Goal: Entertainment & Leisure: Consume media (video, audio)

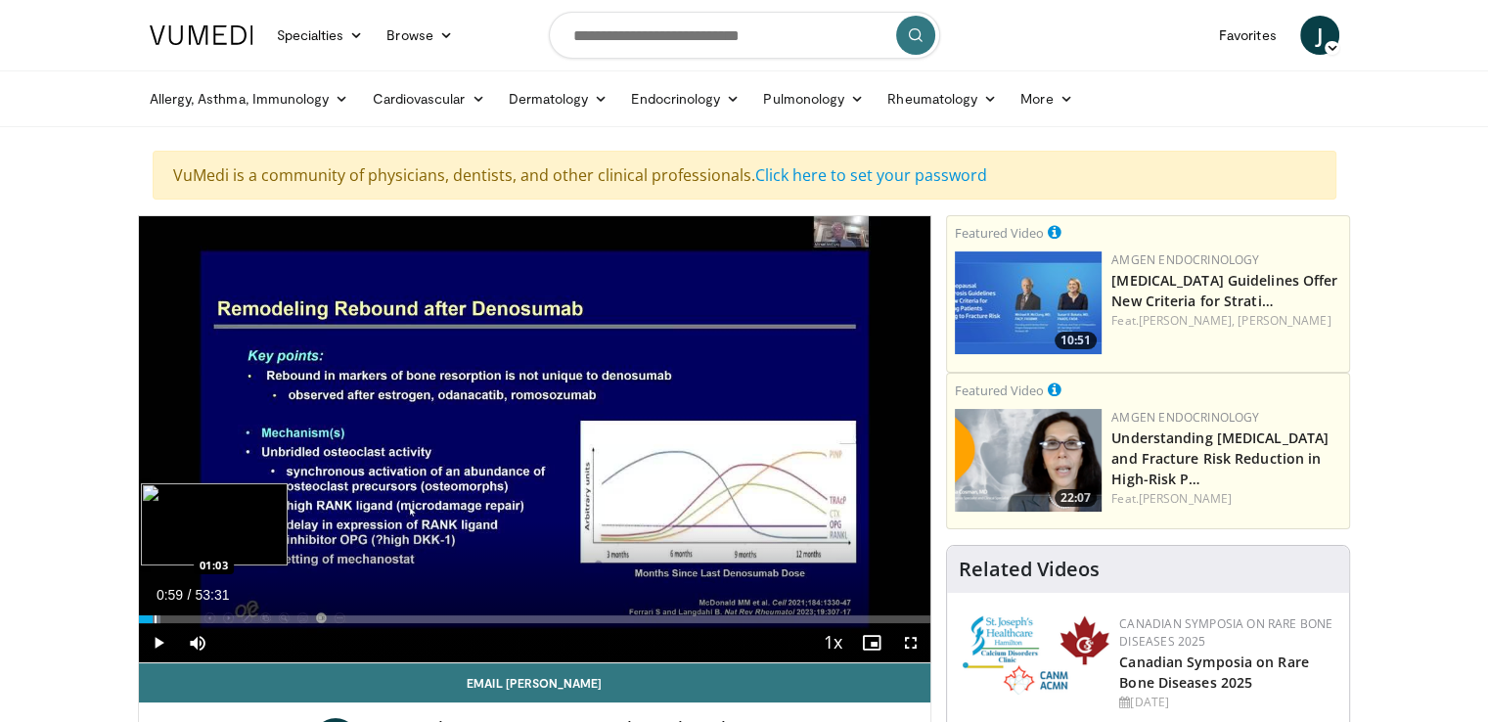
click at [153, 615] on div "Loaded : 2.78% 00:59 01:03" at bounding box center [535, 619] width 793 height 8
click at [168, 618] on div "Progress Bar" at bounding box center [169, 619] width 2 height 8
click at [179, 617] on div "Loaded : 6.18% 02:46 02:38" at bounding box center [535, 619] width 793 height 8
click at [186, 617] on div "Progress Bar" at bounding box center [187, 619] width 2 height 8
click at [199, 618] on div "Progress Bar" at bounding box center [200, 619] width 2 height 8
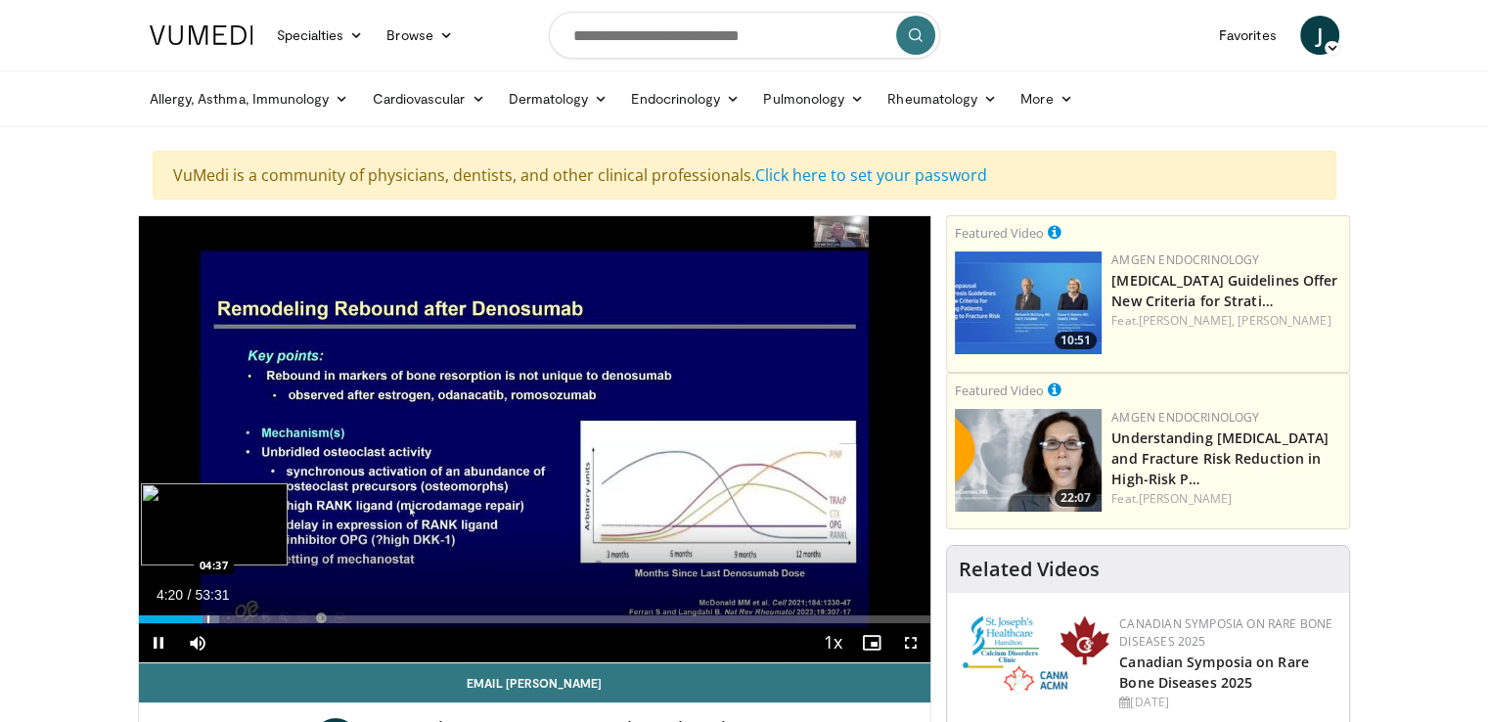
click at [207, 618] on div "Progress Bar" at bounding box center [208, 619] width 2 height 8
click at [220, 617] on div "Progress Bar" at bounding box center [221, 619] width 2 height 8
click at [231, 617] on div "Progress Bar" at bounding box center [232, 619] width 2 height 8
click at [243, 617] on div "Progress Bar" at bounding box center [244, 619] width 2 height 8
click at [262, 615] on div "Progress Bar" at bounding box center [263, 619] width 2 height 8
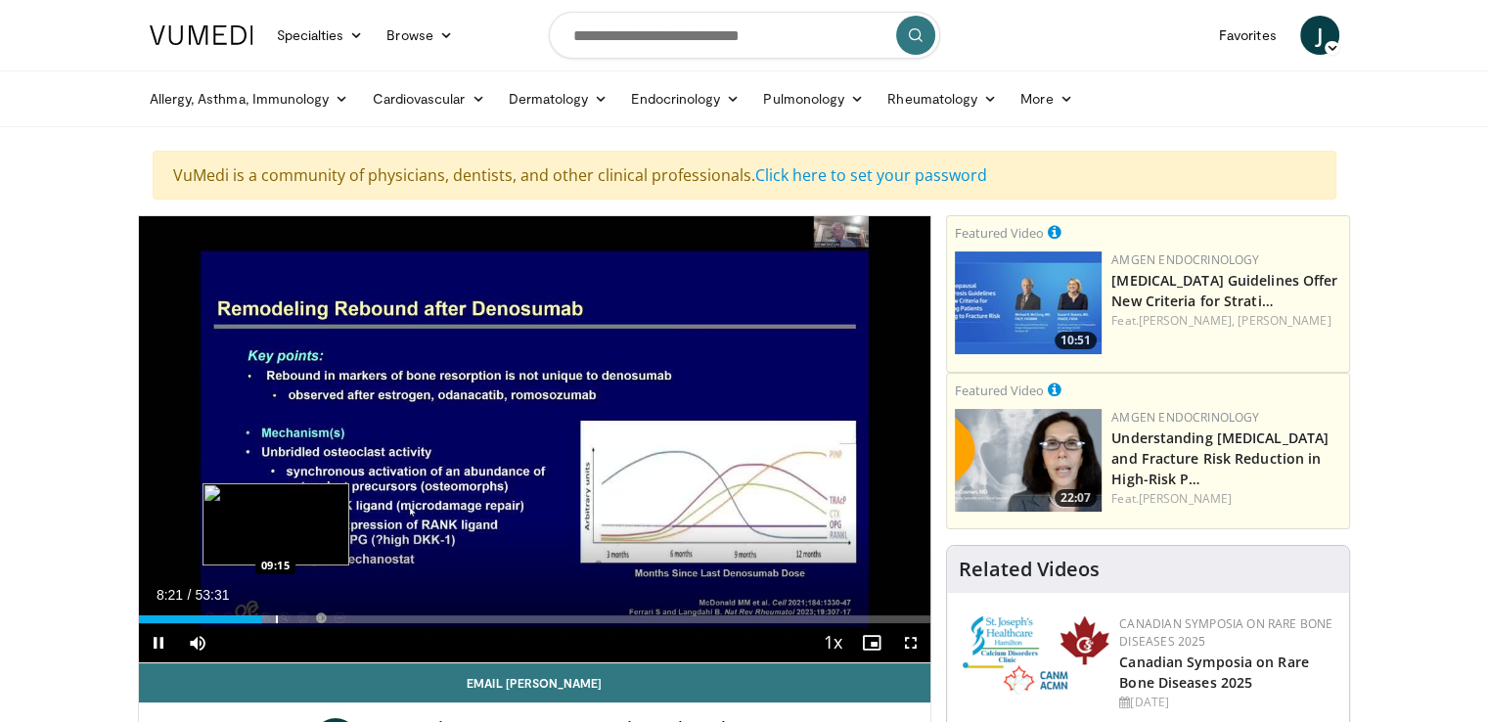
click at [276, 617] on div "Progress Bar" at bounding box center [277, 619] width 2 height 8
click at [290, 617] on div "Progress Bar" at bounding box center [291, 619] width 2 height 8
click at [305, 619] on div "Progress Bar" at bounding box center [306, 619] width 2 height 8
click at [320, 619] on div "Progress Bar" at bounding box center [321, 619] width 2 height 8
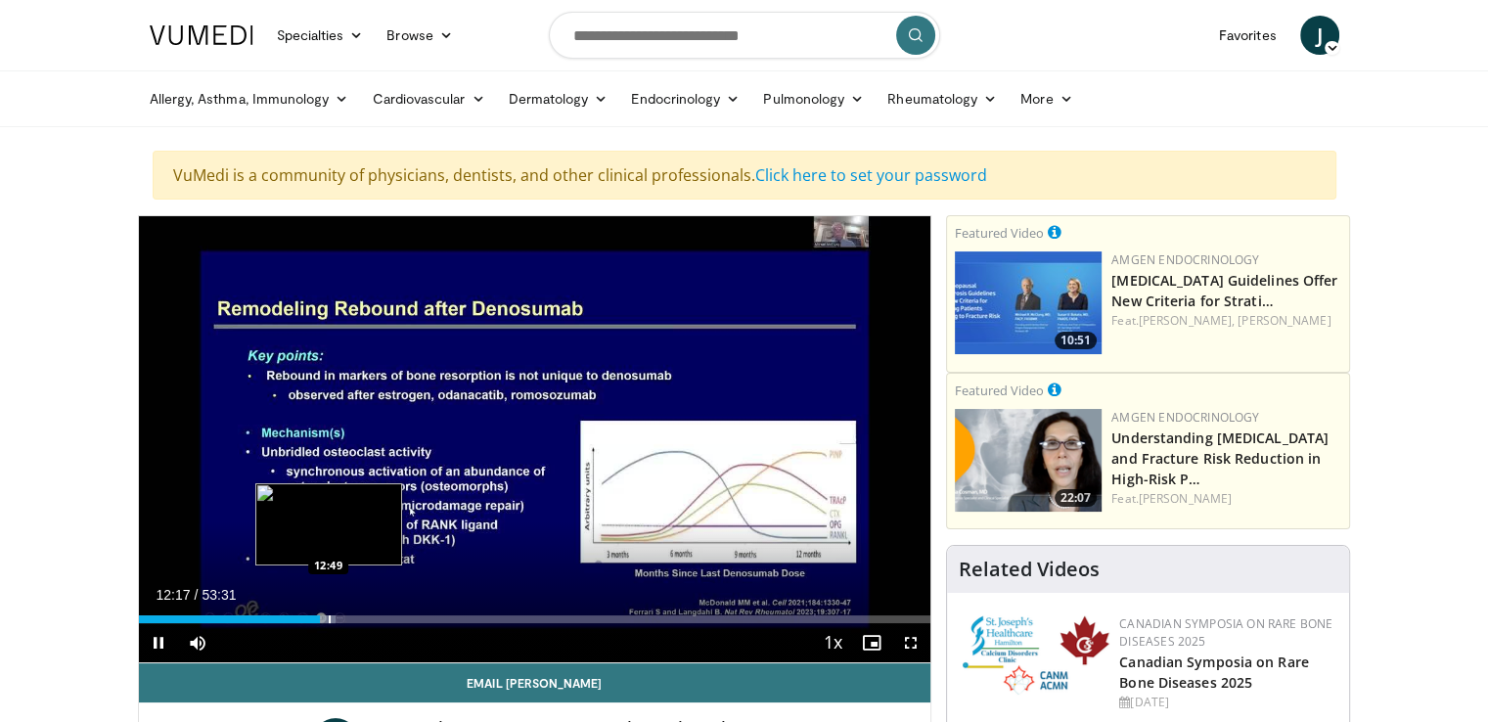
click at [329, 619] on div "Progress Bar" at bounding box center [330, 619] width 2 height 8
click at [339, 619] on div "Progress Bar" at bounding box center [340, 619] width 2 height 8
click at [347, 619] on div "Progress Bar" at bounding box center [348, 619] width 2 height 8
click at [359, 619] on div "Progress Bar" at bounding box center [360, 619] width 2 height 8
click at [369, 619] on div "Progress Bar" at bounding box center [370, 619] width 2 height 8
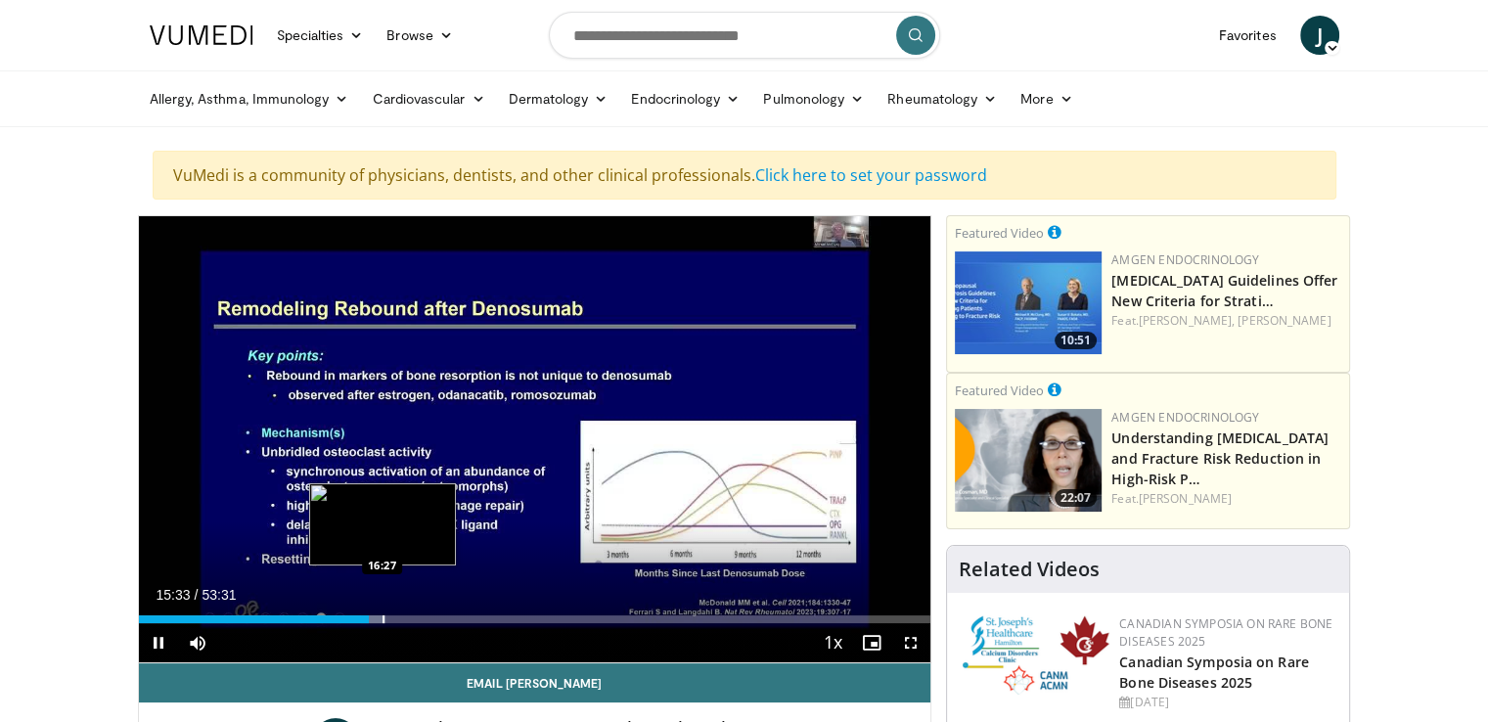
click at [383, 618] on div "Progress Bar" at bounding box center [384, 619] width 2 height 8
click at [396, 618] on div "Progress Bar" at bounding box center [397, 619] width 2 height 8
click at [415, 615] on div "Progress Bar" at bounding box center [416, 619] width 2 height 8
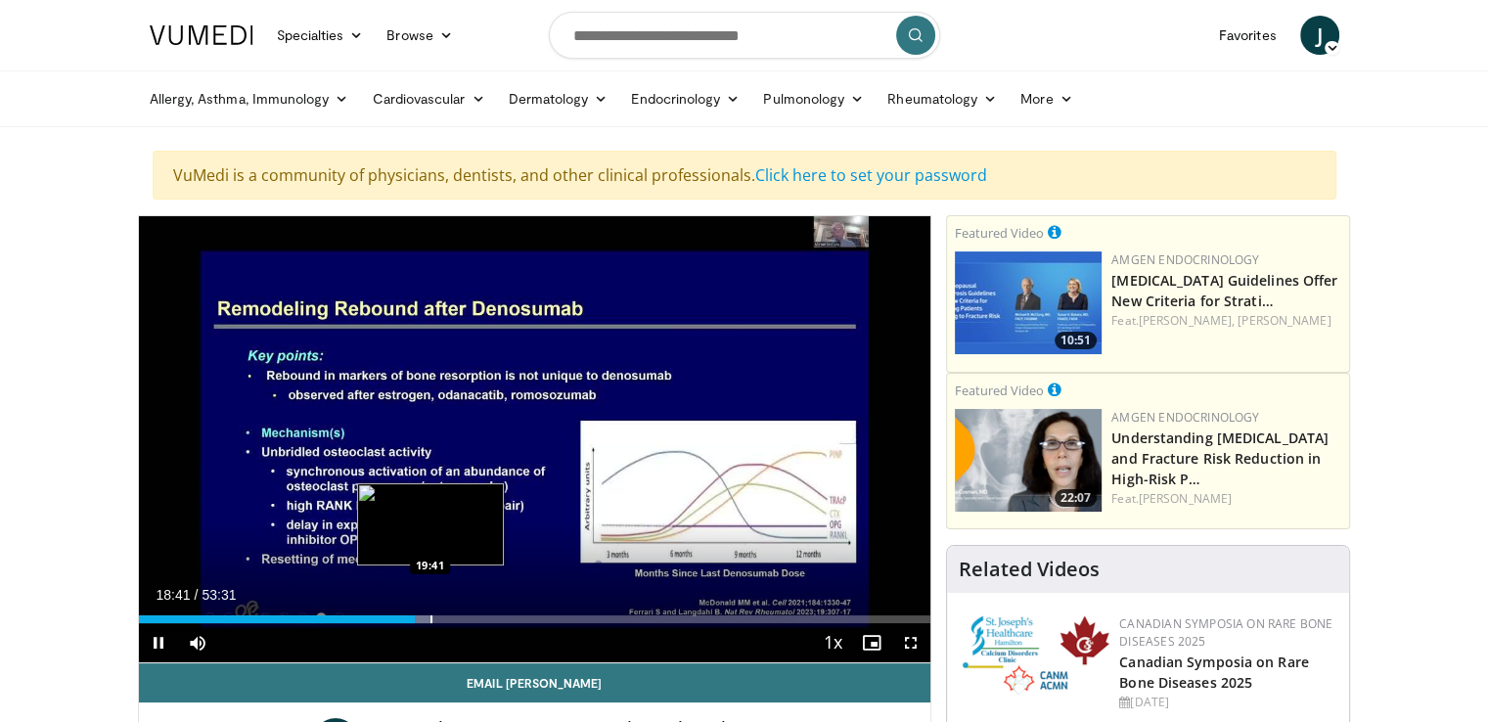
click at [430, 617] on div "Progress Bar" at bounding box center [431, 619] width 2 height 8
click at [448, 617] on div "Progress Bar" at bounding box center [449, 619] width 2 height 8
click at [467, 619] on div "Progress Bar" at bounding box center [468, 619] width 2 height 8
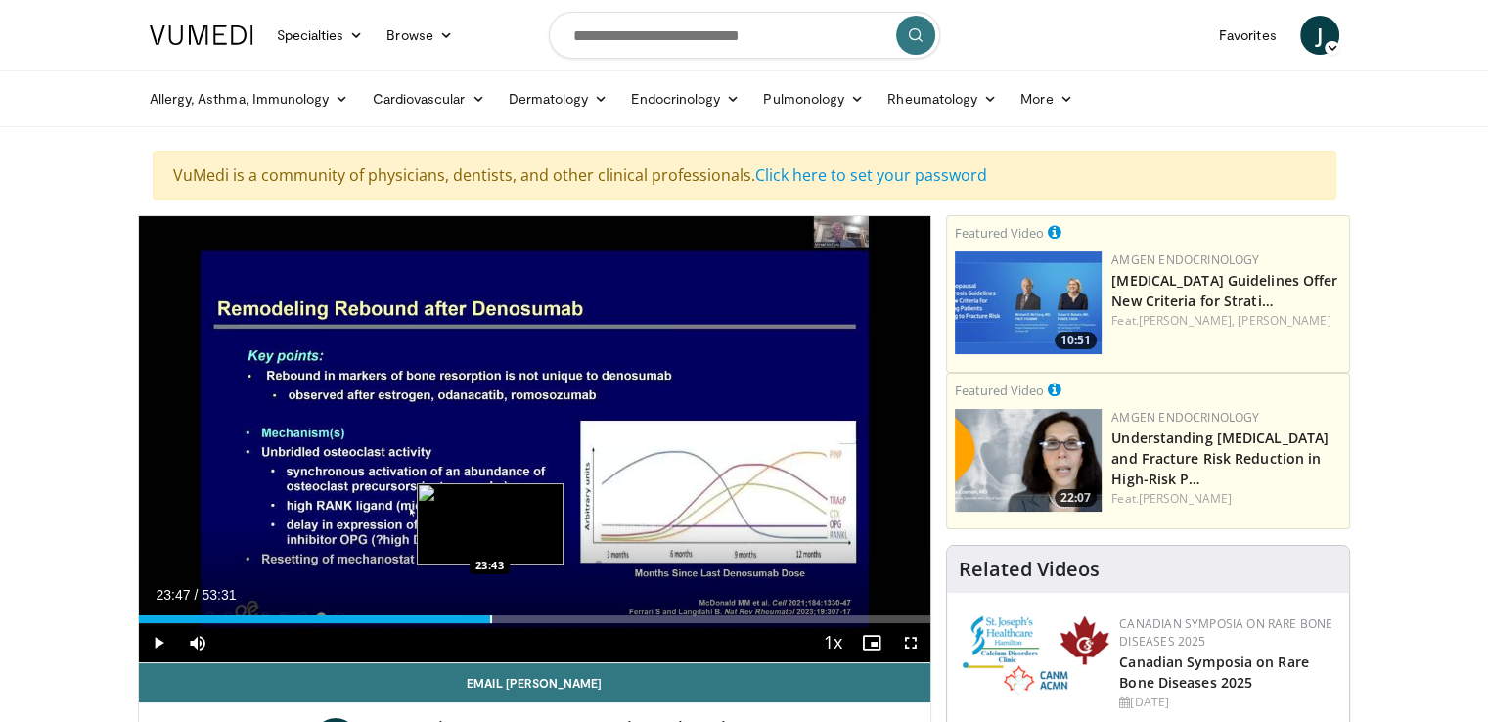
click at [490, 619] on div "Progress Bar" at bounding box center [491, 619] width 2 height 8
click at [510, 615] on div "Progress Bar" at bounding box center [511, 619] width 2 height 8
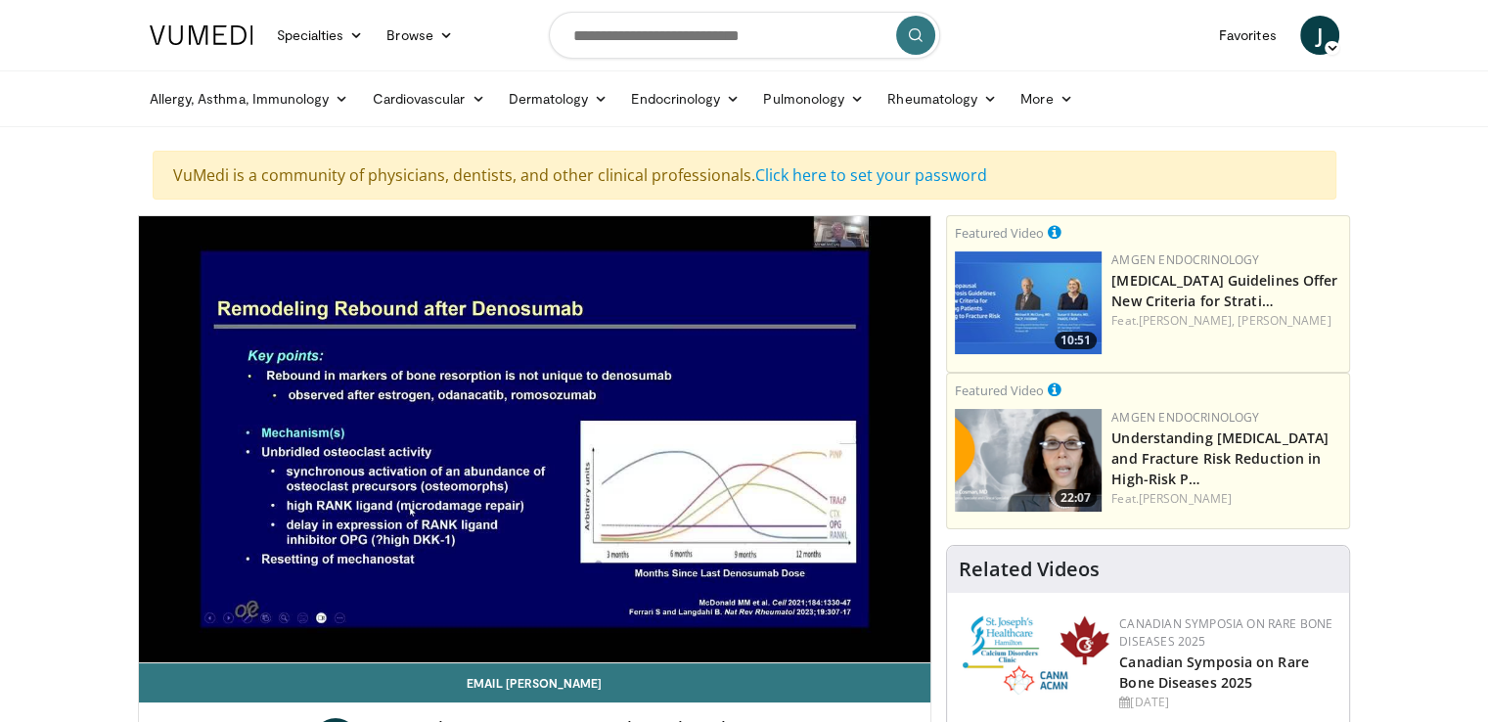
click at [532, 616] on video-js "**********" at bounding box center [535, 439] width 793 height 447
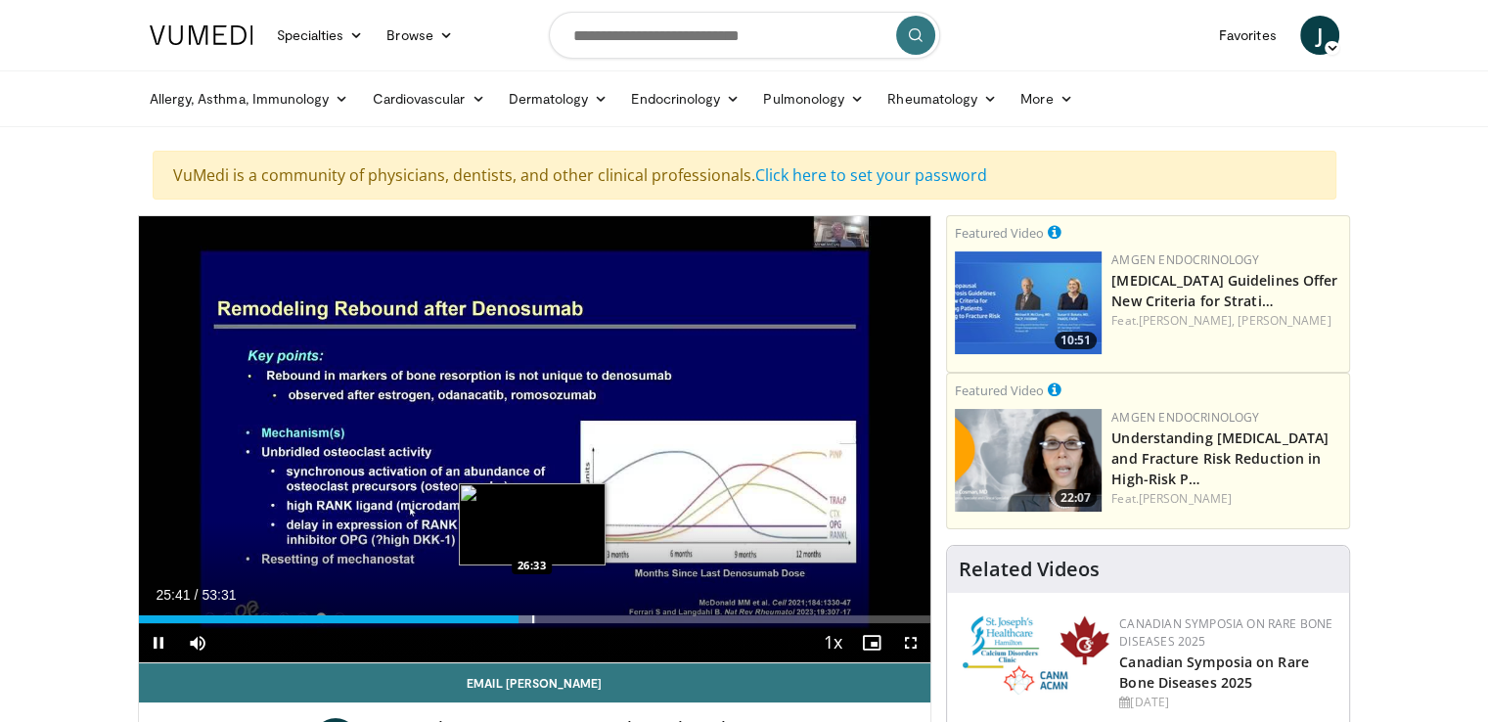
click at [530, 616] on div "Progress Bar" at bounding box center [523, 619] width 23 height 8
click at [548, 617] on div "Progress Bar" at bounding box center [549, 619] width 2 height 8
click at [566, 617] on div "Progress Bar" at bounding box center [567, 619] width 2 height 8
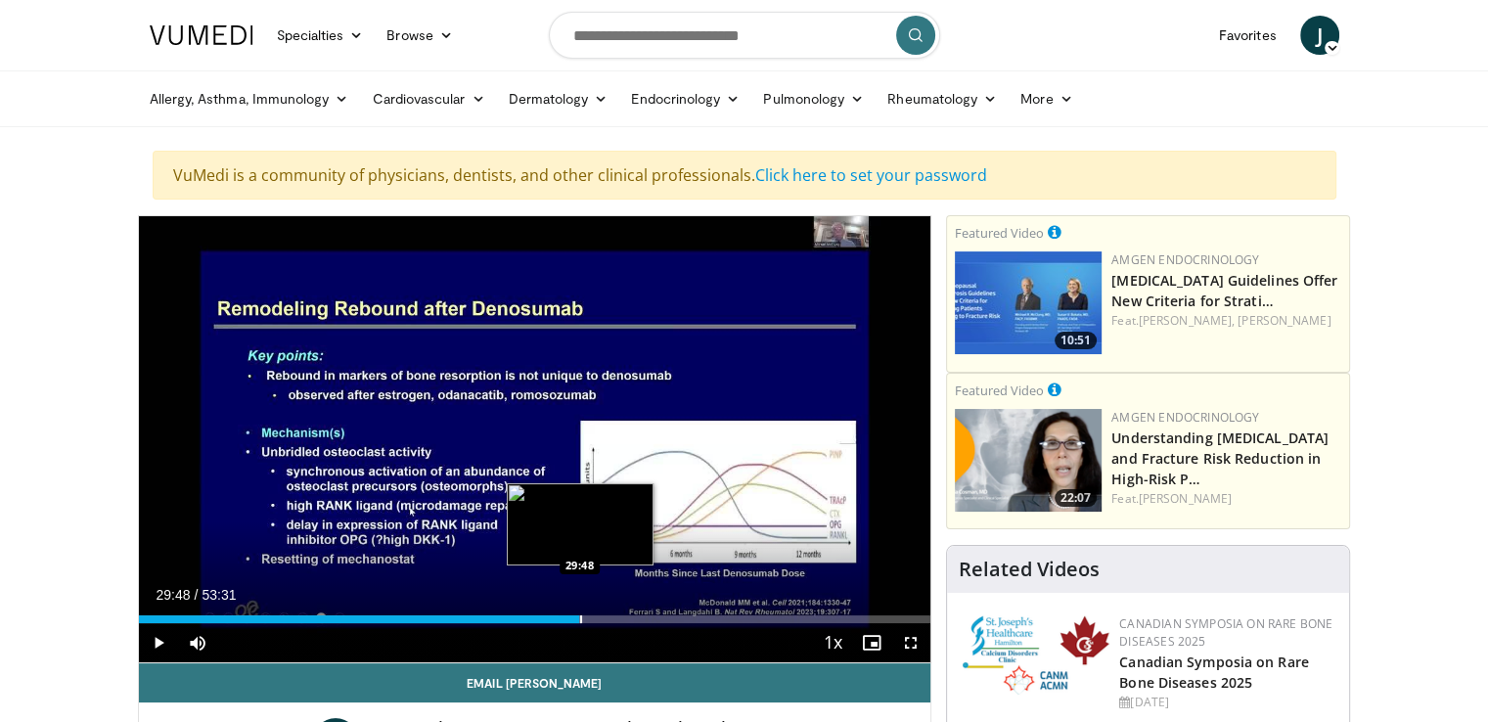
click at [580, 619] on div "Progress Bar" at bounding box center [581, 619] width 2 height 8
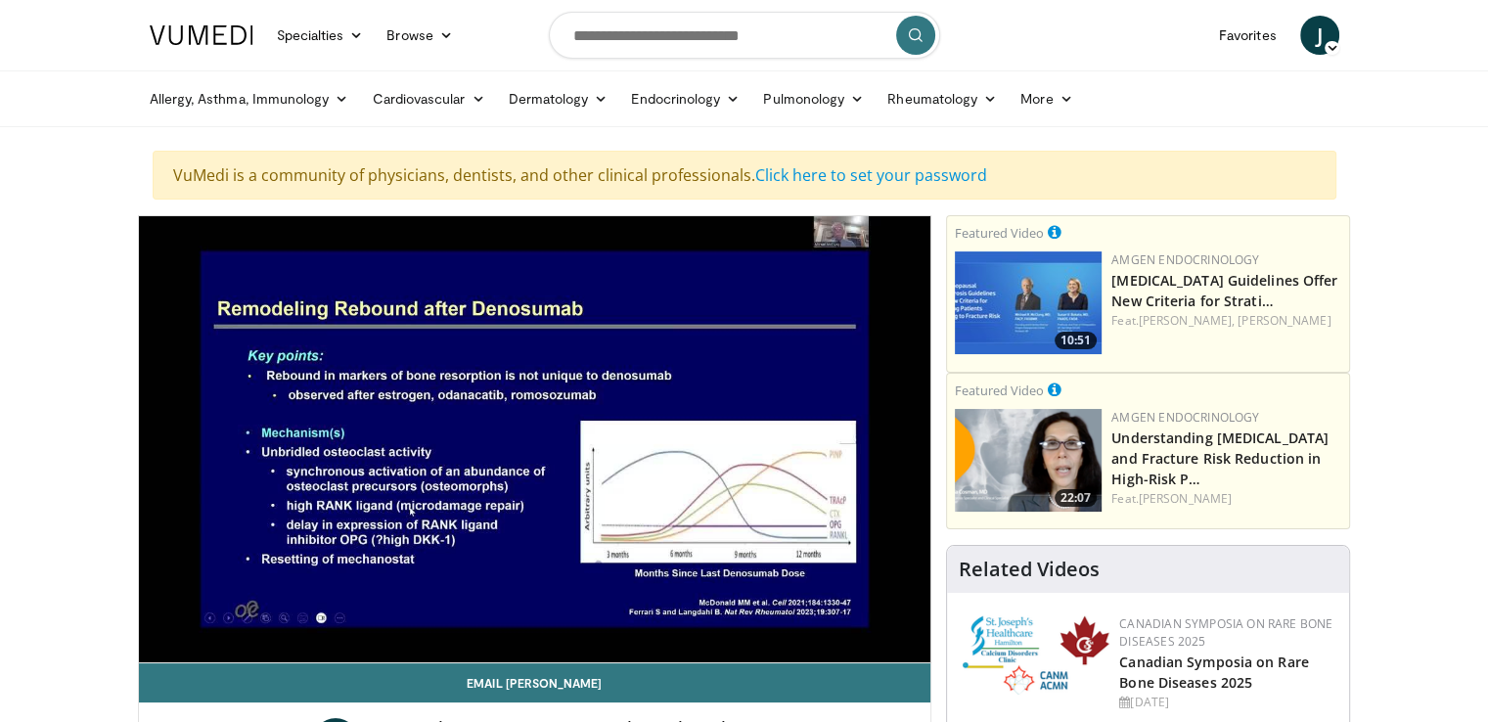
click at [602, 616] on video-js "**********" at bounding box center [535, 439] width 793 height 447
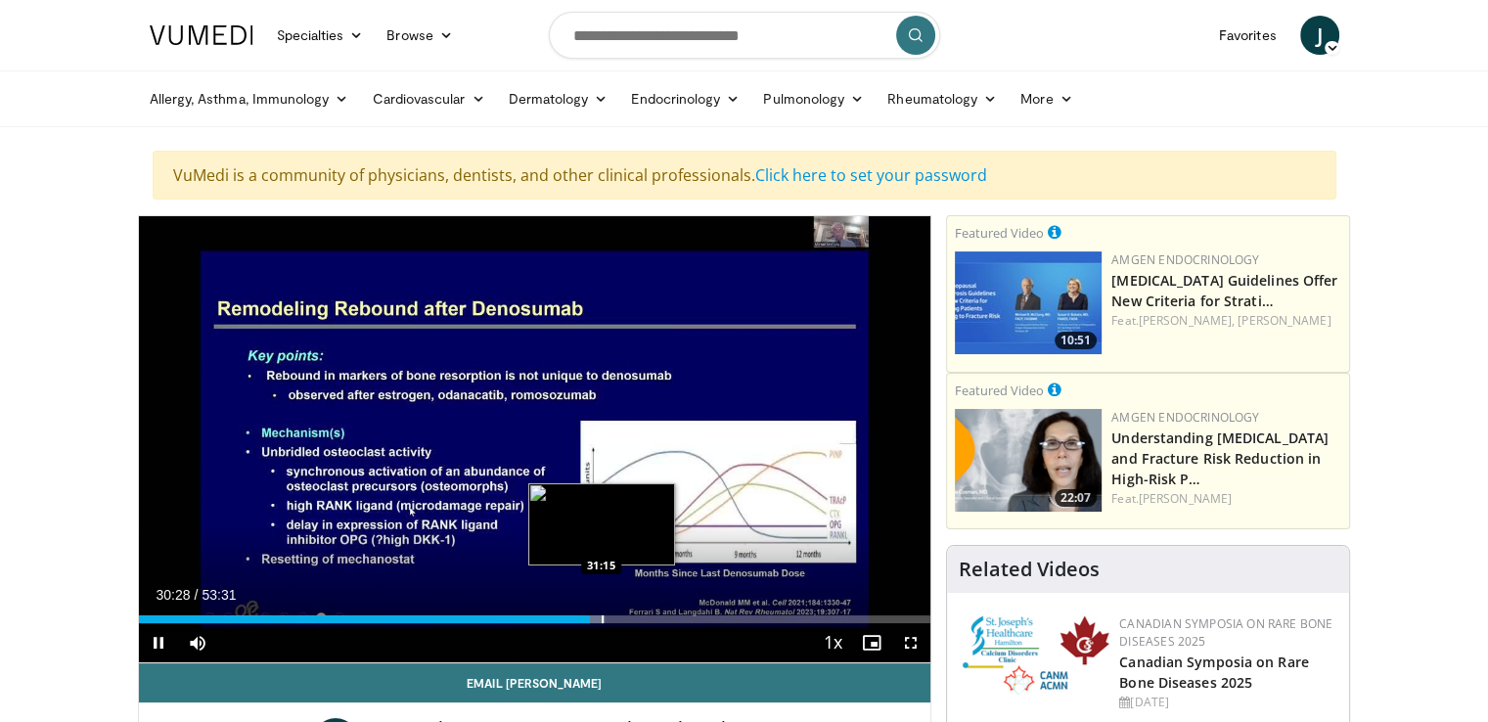
click at [601, 612] on div "Loaded : 58.85% 30:28 31:15" at bounding box center [535, 614] width 793 height 19
click at [620, 617] on div "Progress Bar" at bounding box center [621, 619] width 2 height 8
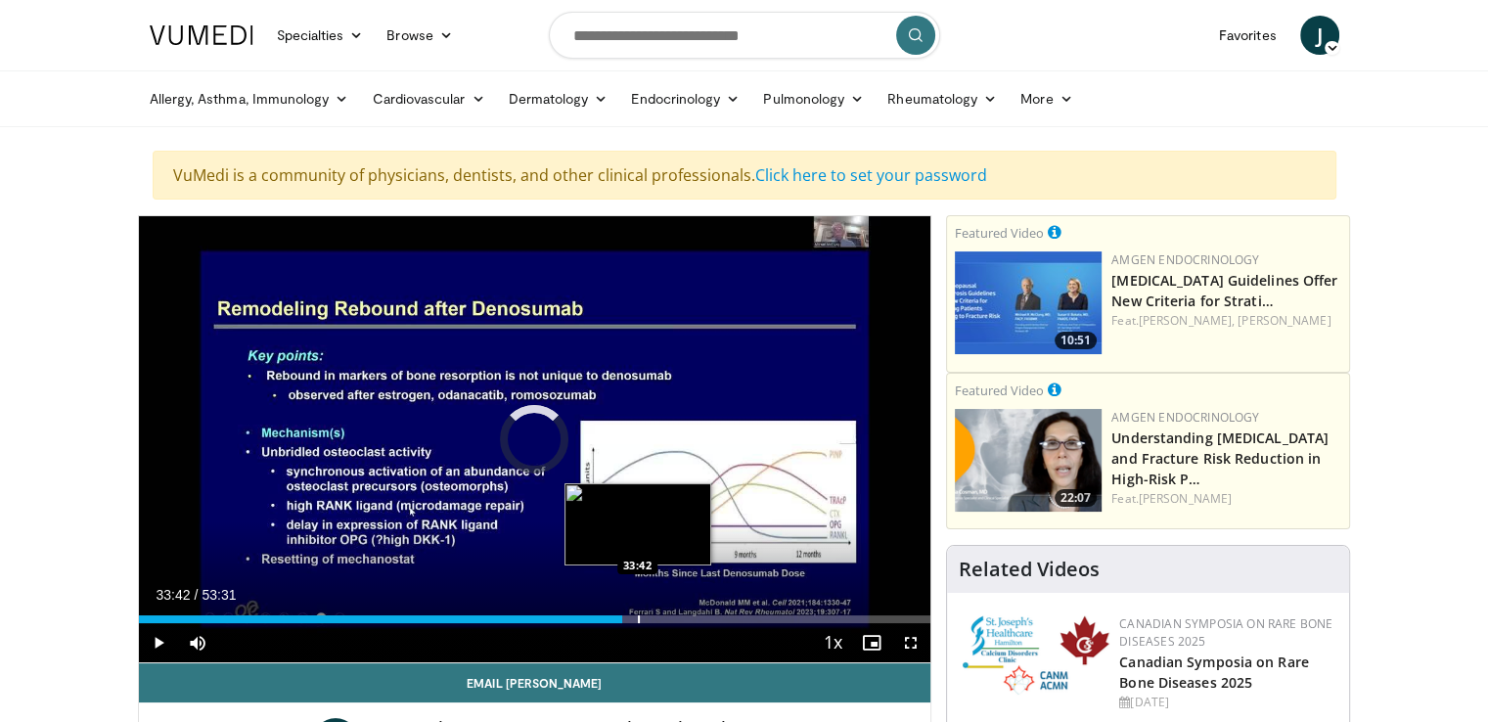
click at [638, 616] on div "Progress Bar" at bounding box center [639, 619] width 2 height 8
click at [661, 615] on div "Progress Bar" at bounding box center [662, 619] width 2 height 8
click at [680, 612] on div "Loaded : 68.19% 35:24 36:36" at bounding box center [535, 614] width 793 height 19
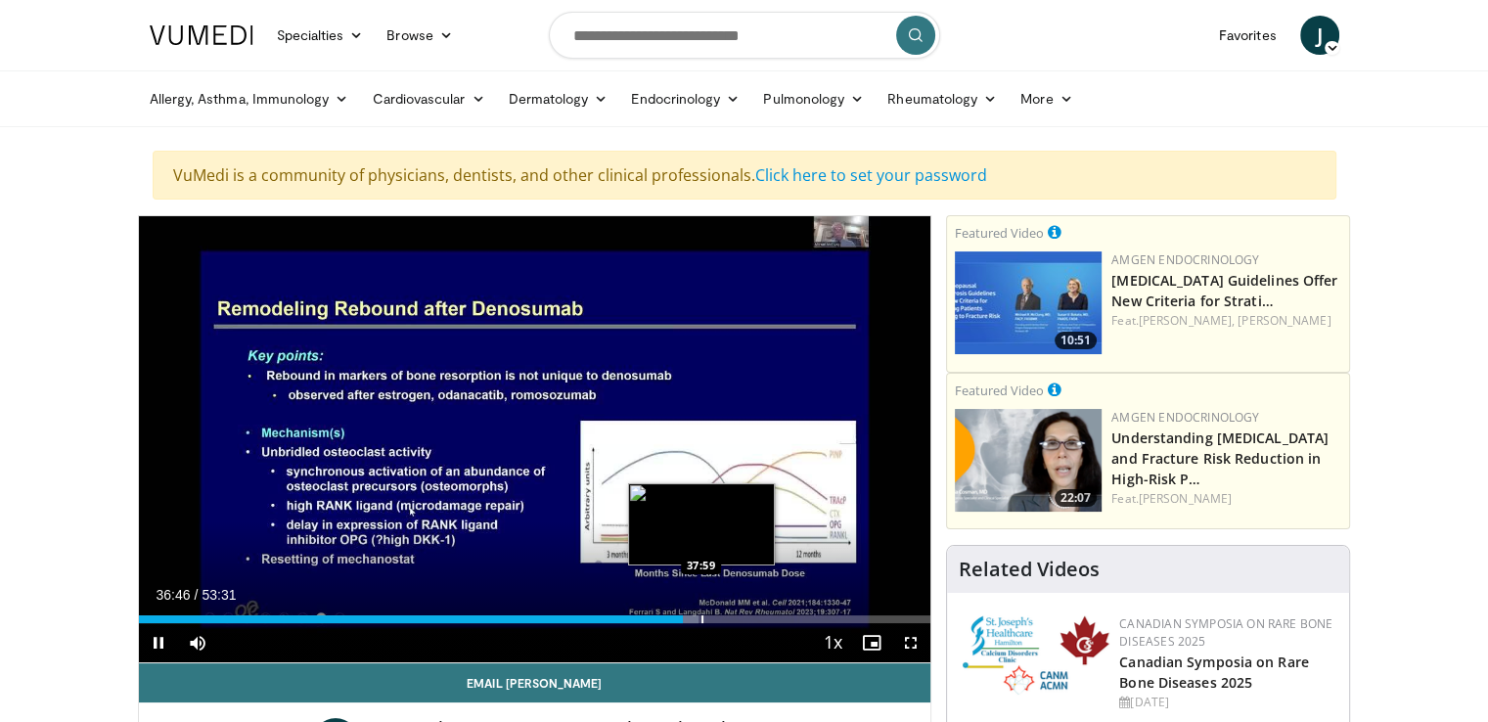
click at [701, 612] on div "Loaded : 70.68% 36:46 37:59" at bounding box center [535, 614] width 793 height 19
click at [725, 615] on div "Progress Bar" at bounding box center [726, 619] width 2 height 8
click at [738, 619] on div "Progress Bar" at bounding box center [739, 619] width 2 height 8
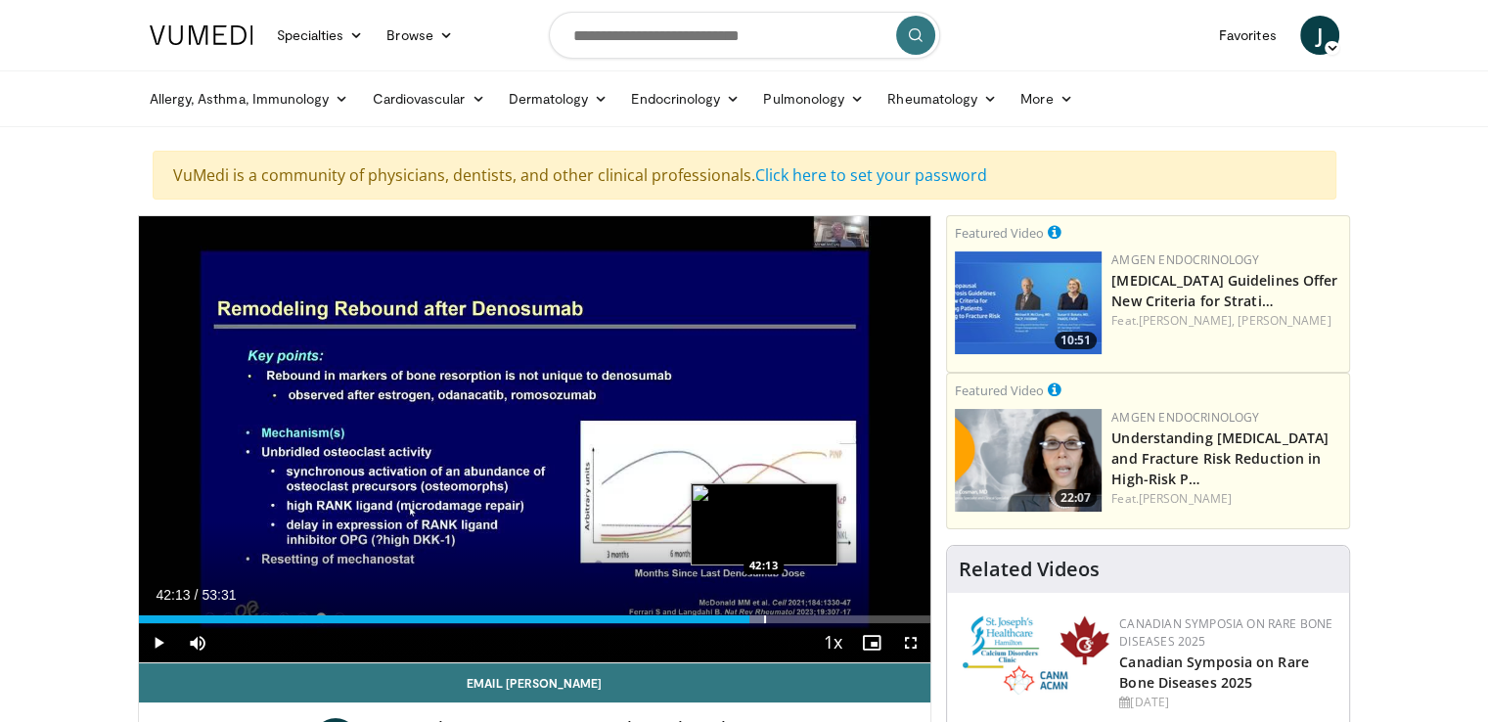
click at [764, 616] on div "Progress Bar" at bounding box center [765, 619] width 2 height 8
click at [781, 616] on div "Progress Bar" at bounding box center [782, 619] width 2 height 8
click at [799, 615] on div "Progress Bar" at bounding box center [800, 619] width 2 height 8
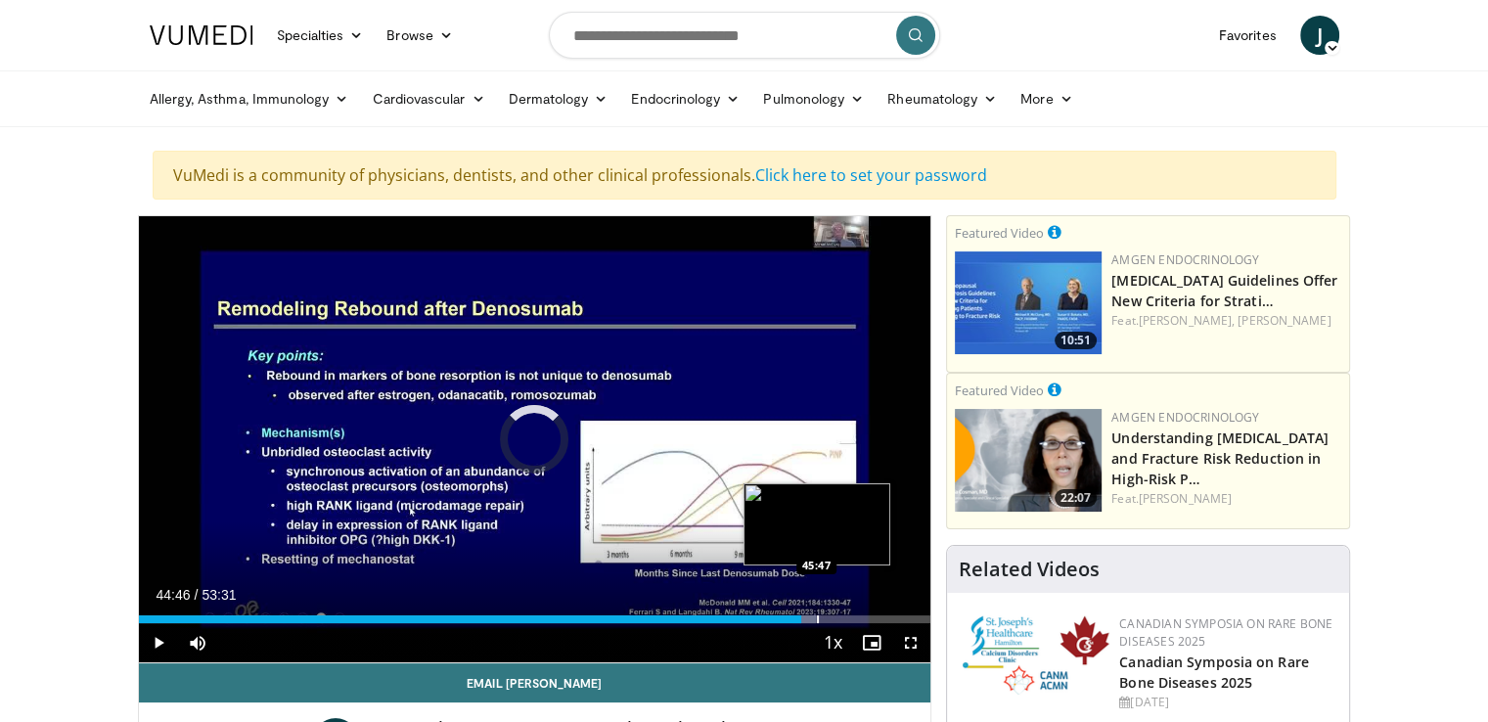
click at [817, 615] on div "Progress Bar" at bounding box center [818, 619] width 2 height 8
click at [839, 616] on div "Progress Bar" at bounding box center [840, 619] width 2 height 8
click at [857, 615] on div "Progress Bar" at bounding box center [858, 619] width 2 height 8
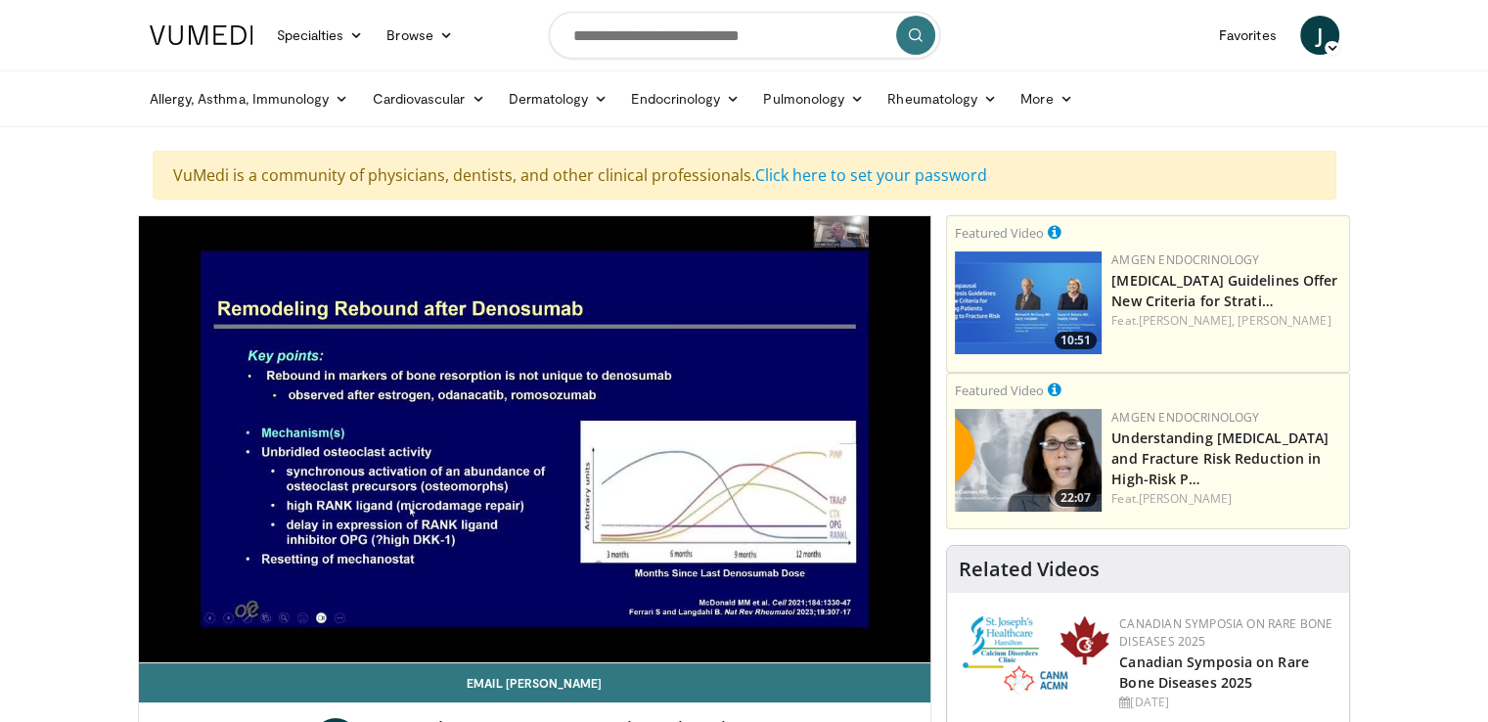
click at [876, 619] on div "10 seconds Tap to unmute" at bounding box center [535, 439] width 793 height 446
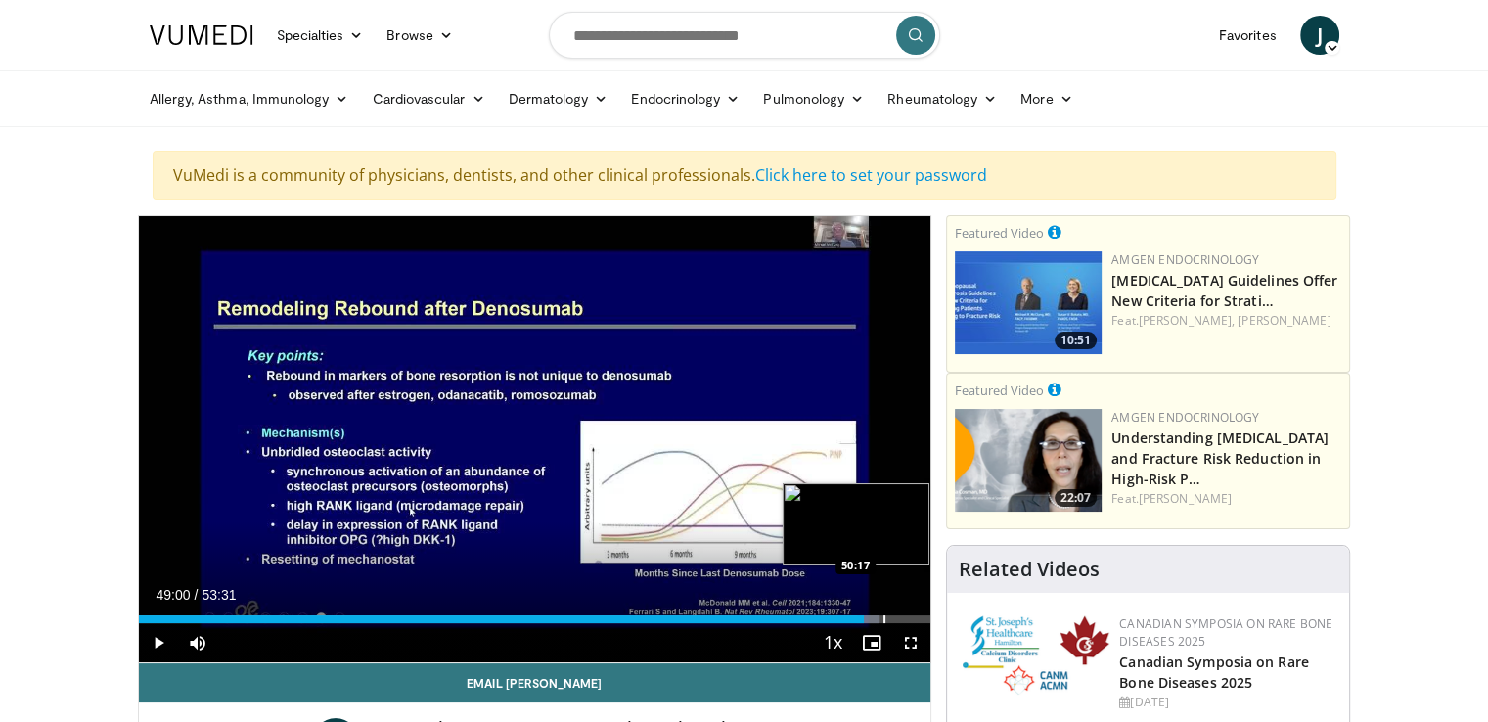
click at [883, 619] on div "Progress Bar" at bounding box center [884, 619] width 2 height 8
click at [897, 619] on div "Progress Bar" at bounding box center [898, 619] width 2 height 8
click at [911, 618] on div "Progress Bar" at bounding box center [912, 619] width 2 height 8
click at [923, 618] on div "Progress Bar" at bounding box center [924, 619] width 2 height 8
